Goal: Transaction & Acquisition: Purchase product/service

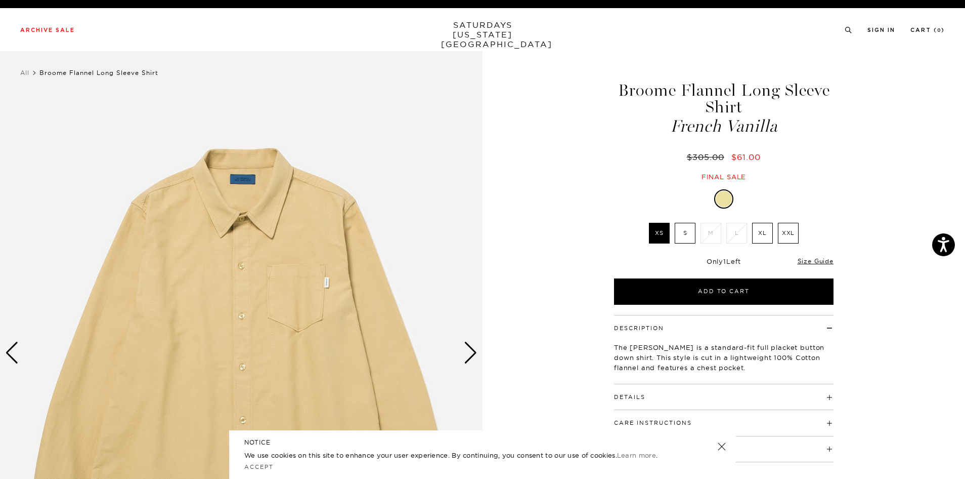
click at [683, 233] on label "S" at bounding box center [685, 233] width 21 height 21
click at [0, 0] on input "S" at bounding box center [0, 0] width 0 height 0
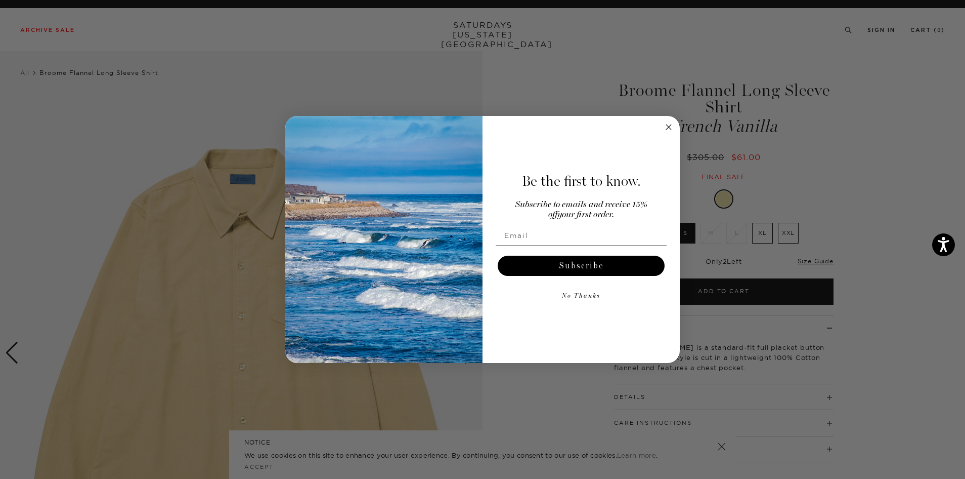
click at [666, 137] on div "Be the first to know. Subscribe to emails and receive 15% off your first order.…" at bounding box center [576, 239] width 187 height 227
click at [667, 128] on icon "Close dialog" at bounding box center [668, 126] width 5 height 5
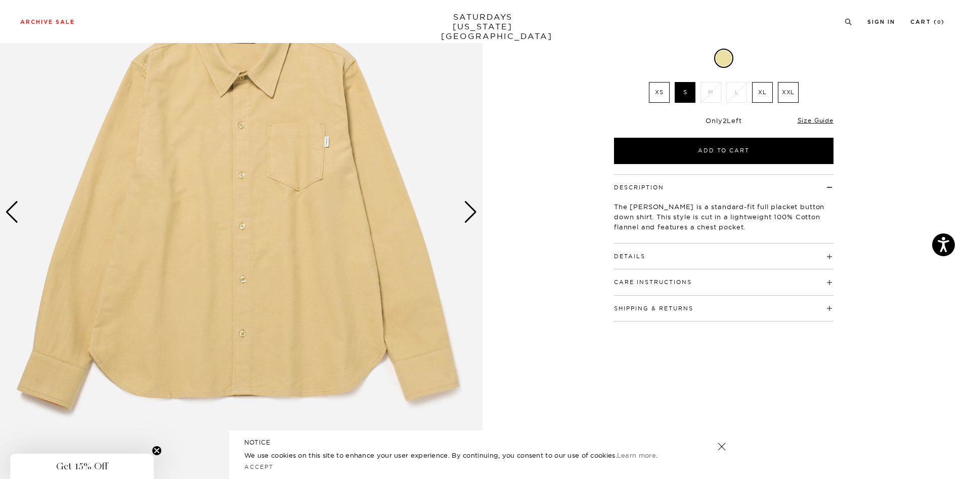
scroll to position [215, 0]
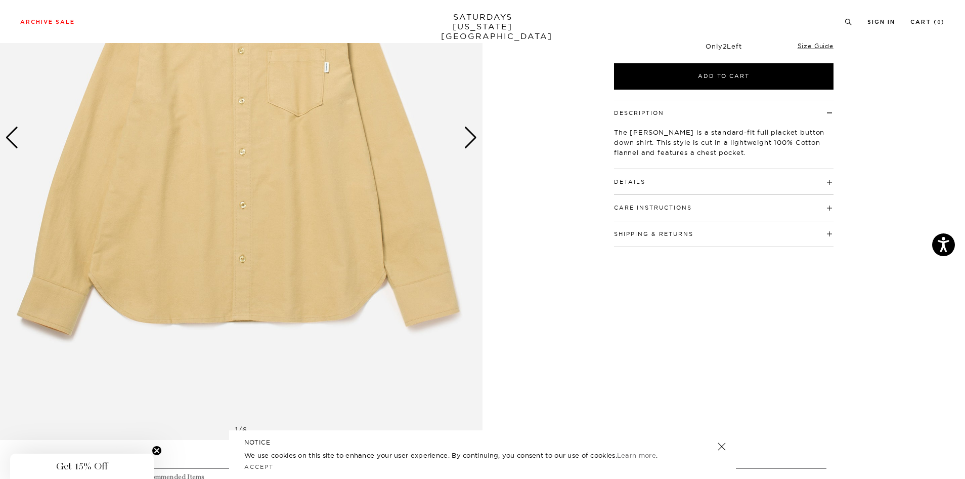
click at [471, 140] on div "Next slide" at bounding box center [471, 137] width 14 height 22
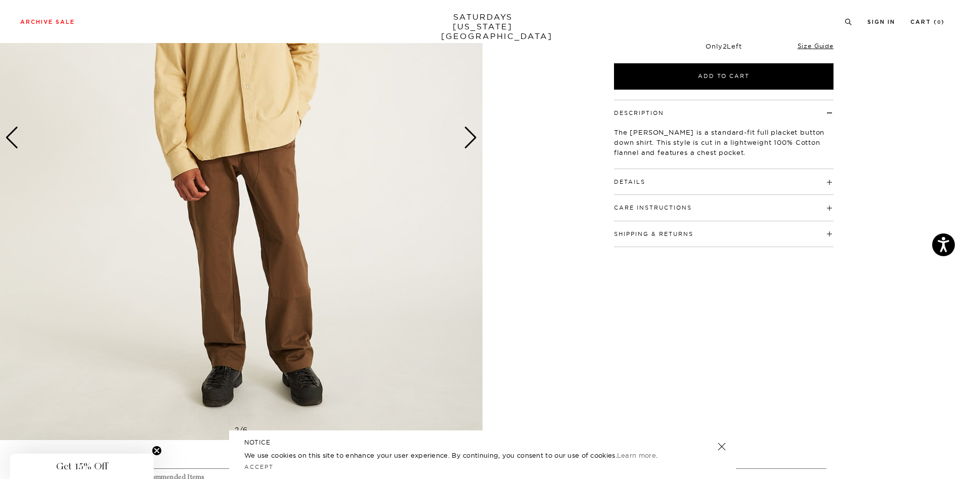
click at [471, 140] on div "Next slide" at bounding box center [471, 137] width 14 height 22
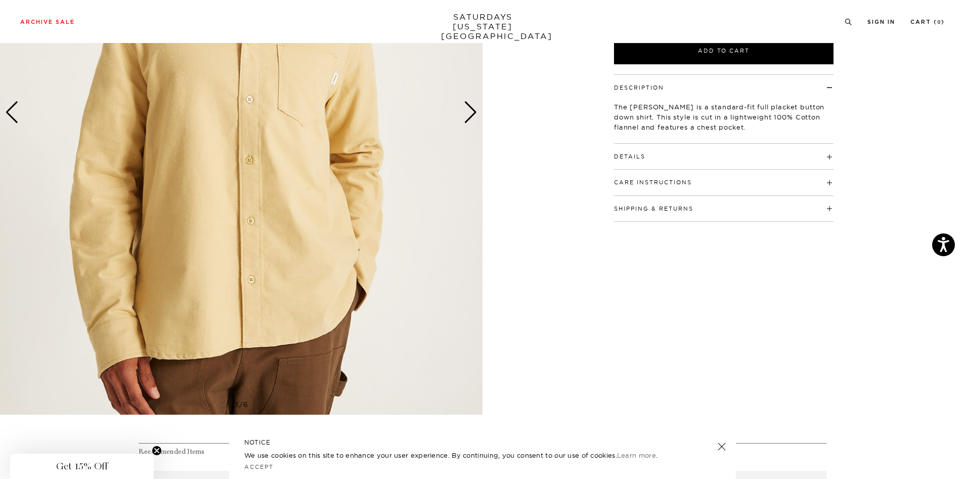
scroll to position [40, 0]
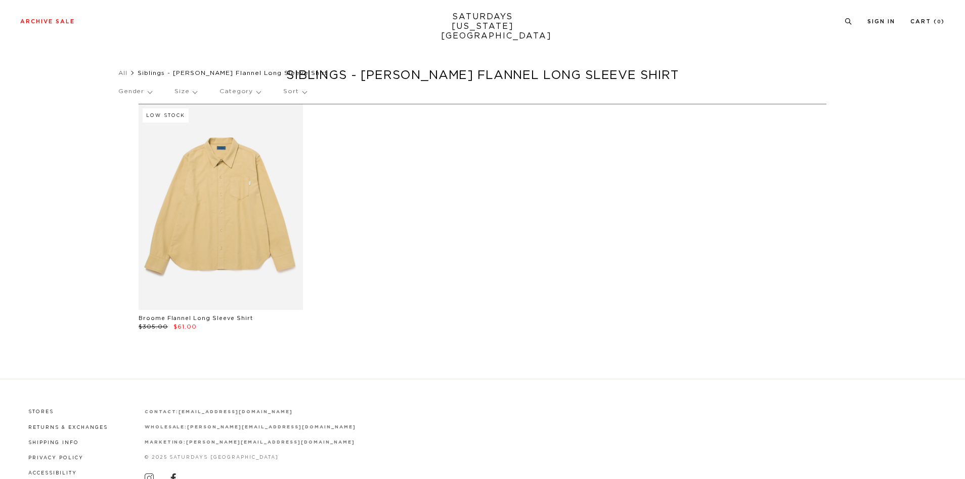
scroll to position [56, 0]
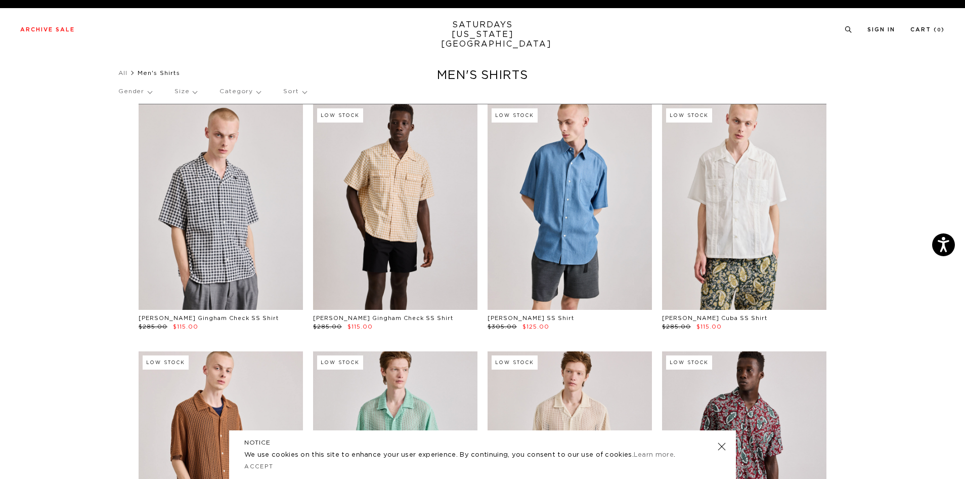
click at [146, 93] on p "Gender" at bounding box center [134, 91] width 33 height 23
click at [58, 31] on link "Archive Sale" at bounding box center [47, 30] width 55 height 6
click at [63, 30] on link "Archive Sale" at bounding box center [47, 30] width 55 height 6
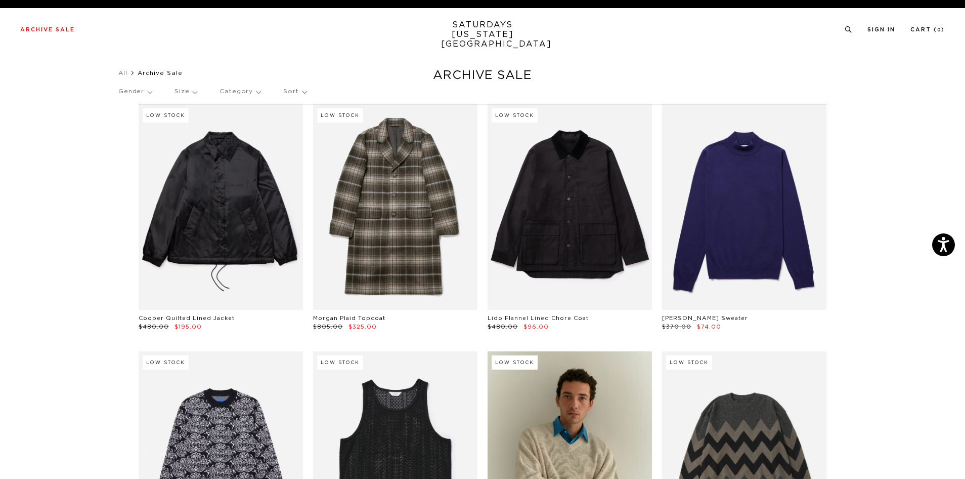
click at [152, 90] on p "Gender" at bounding box center [134, 91] width 33 height 23
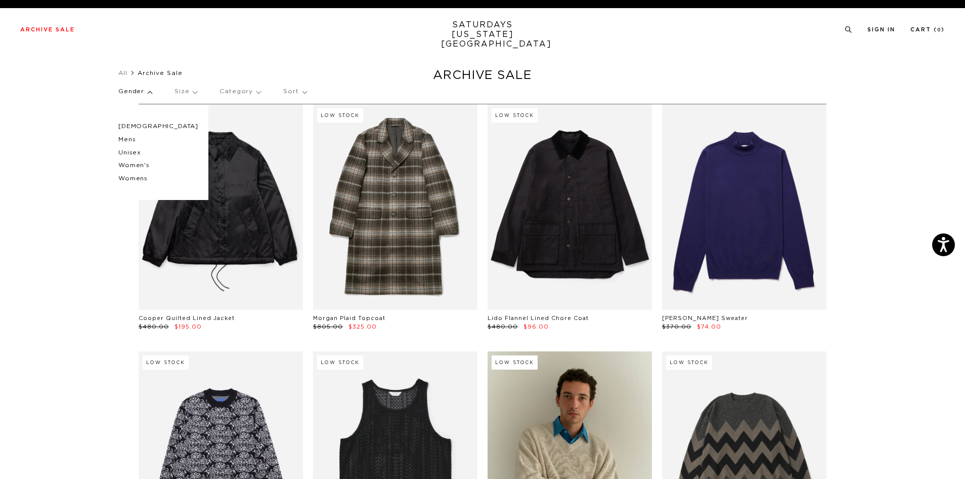
click at [140, 166] on p "Women's" at bounding box center [158, 165] width 80 height 13
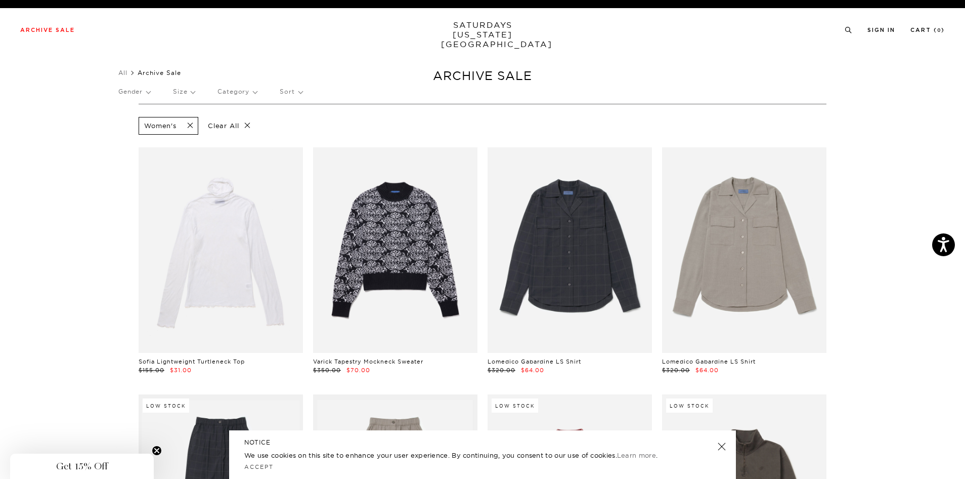
click at [150, 92] on p "Gender" at bounding box center [134, 91] width 32 height 23
click at [150, 181] on p "Womens" at bounding box center [157, 178] width 79 height 13
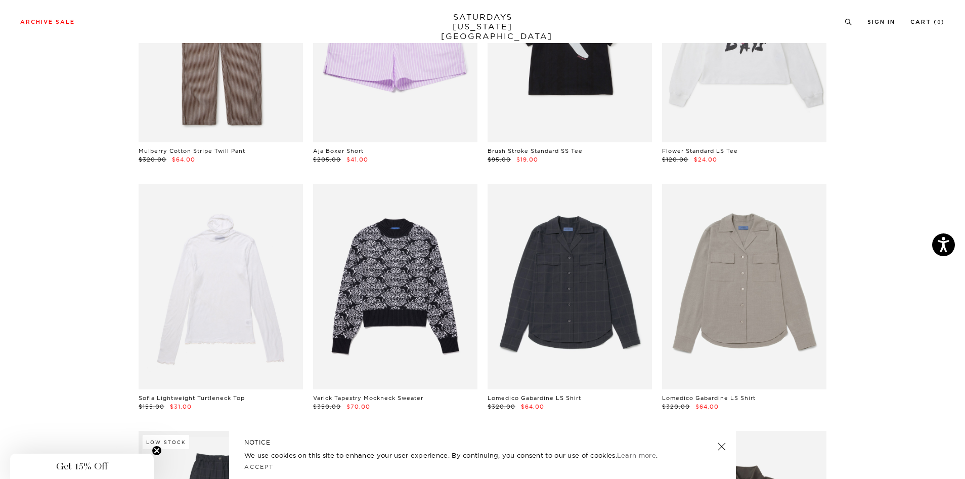
scroll to position [1944, 0]
